Goal: Information Seeking & Learning: Learn about a topic

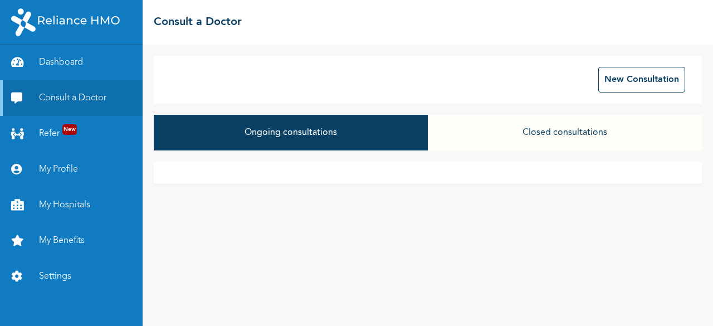
click at [475, 140] on button "Closed consultations" at bounding box center [565, 133] width 274 height 36
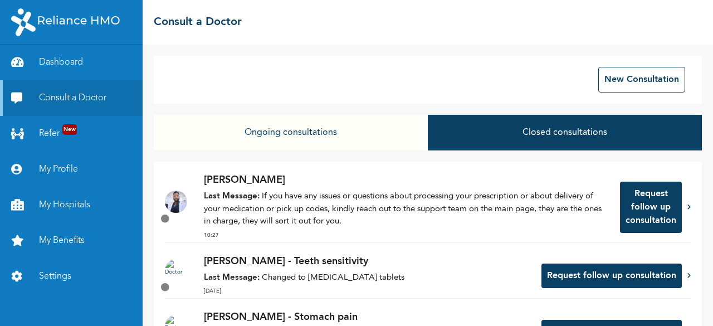
click at [553, 209] on p "Last Message: If you have any issues or questions about processing your prescri…" at bounding box center [406, 210] width 405 height 38
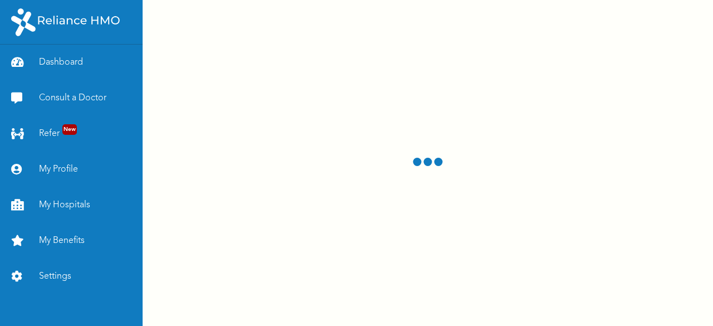
click at [553, 209] on div at bounding box center [428, 163] width 571 height 326
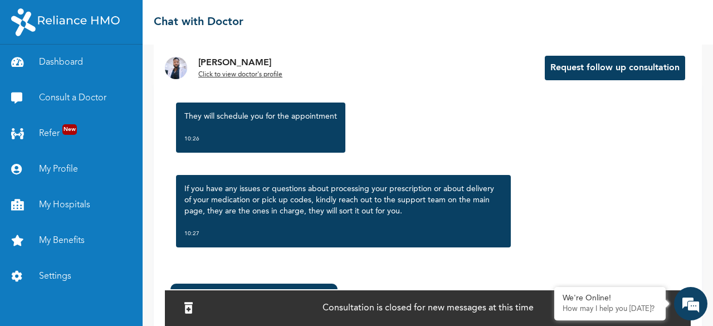
scroll to position [82, 0]
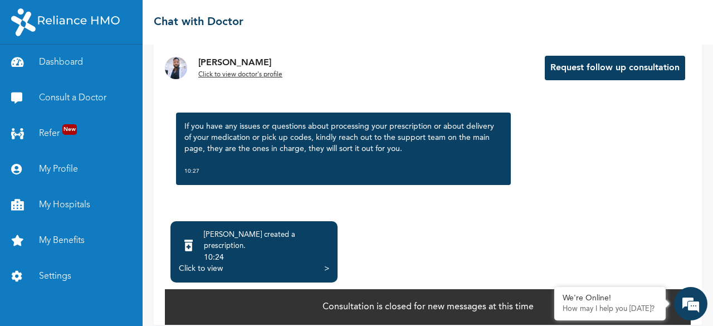
click at [292, 252] on div "10:24" at bounding box center [266, 257] width 125 height 11
click at [283, 252] on div "10:24" at bounding box center [266, 257] width 125 height 11
click at [209, 263] on div "Click to view" at bounding box center [201, 268] width 44 height 11
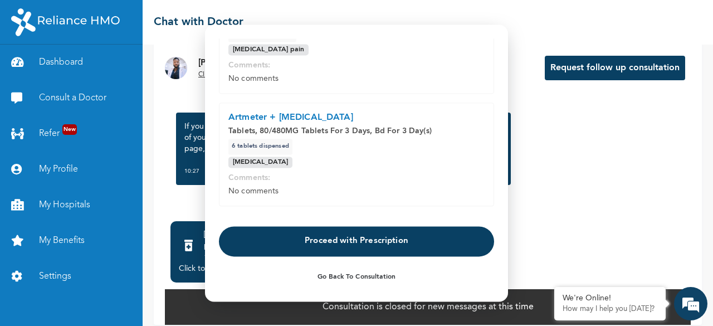
scroll to position [208, 0]
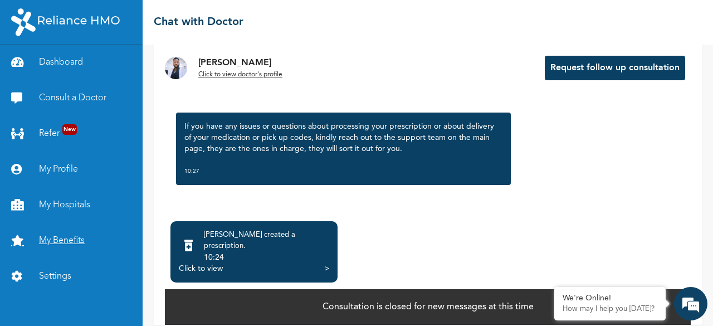
click at [71, 241] on link "My Benefits" at bounding box center [71, 241] width 143 height 36
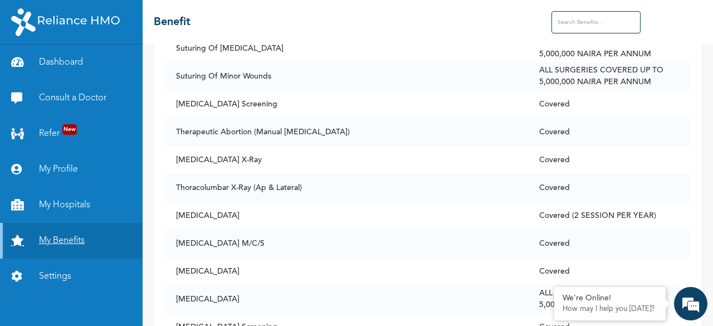
scroll to position [7929, 0]
drag, startPoint x: 253, startPoint y: 119, endPoint x: 173, endPoint y: 116, distance: 79.7
click at [173, 119] on td "Therapeutic Abortion (Manual [MEDICAL_DATA])" at bounding box center [346, 133] width 363 height 28
copy td "Therapeutic Abortion"
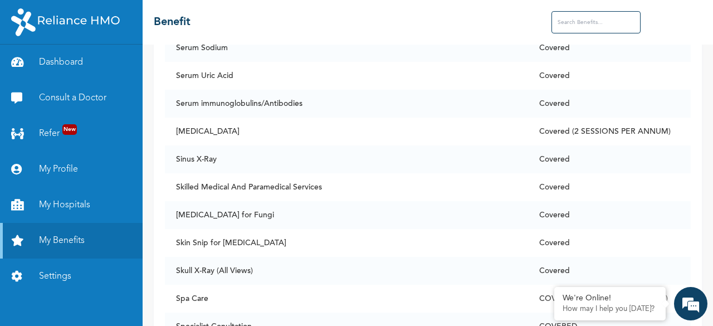
scroll to position [7289, 0]
drag, startPoint x: 220, startPoint y: 142, endPoint x: 176, endPoint y: 139, distance: 44.1
click at [176, 146] on td "Sinus X-Ray" at bounding box center [346, 160] width 363 height 28
copy td "Sinus X-Ray"
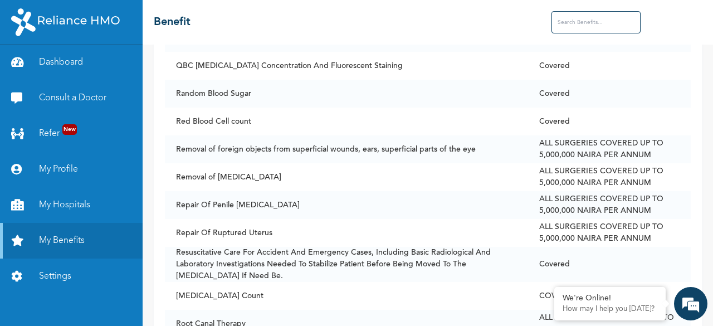
scroll to position [6399, 0]
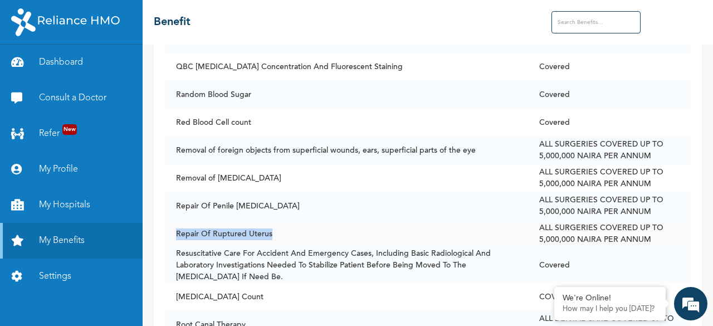
drag, startPoint x: 271, startPoint y: 227, endPoint x: 175, endPoint y: 225, distance: 95.9
click at [175, 225] on td "Repair Of Ruptured Uterus" at bounding box center [346, 234] width 363 height 28
copy td "Repair Of Ruptured Uterus"
click at [175, 225] on td "Repair Of Ruptured Uterus" at bounding box center [346, 234] width 363 height 28
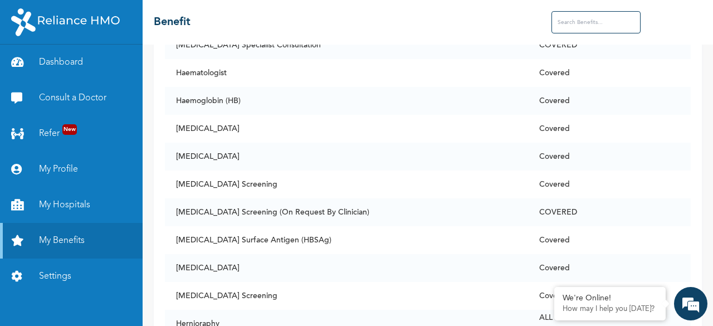
scroll to position [3373, 0]
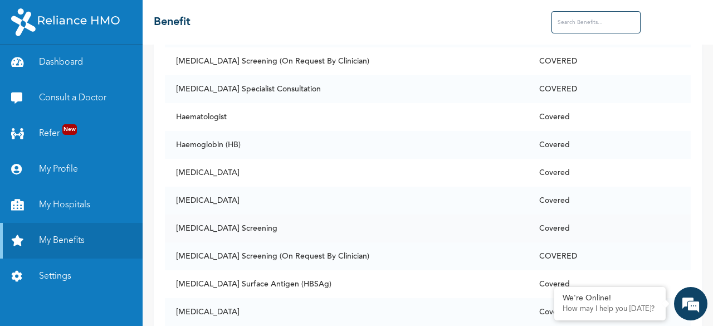
click at [426, 221] on td "[MEDICAL_DATA] Screening" at bounding box center [346, 229] width 363 height 28
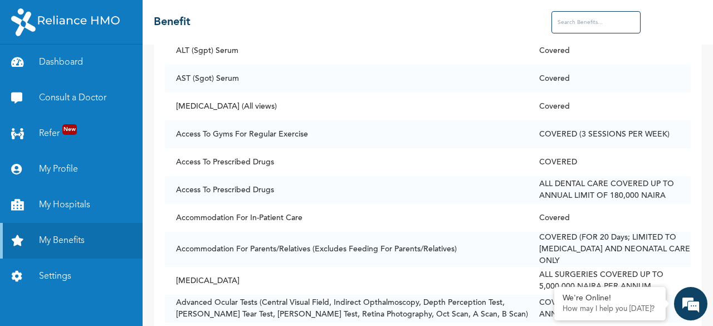
scroll to position [140, 0]
